Goal: Information Seeking & Learning: Learn about a topic

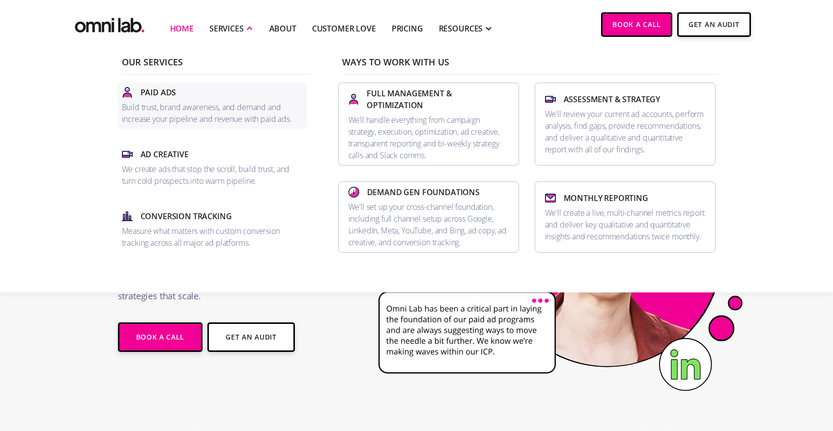
click at [182, 104] on p "Build trust, brand awareness, and demand and increase your pipeline and revenue…" at bounding box center [212, 113] width 181 height 24
